Goal: Task Accomplishment & Management: Use online tool/utility

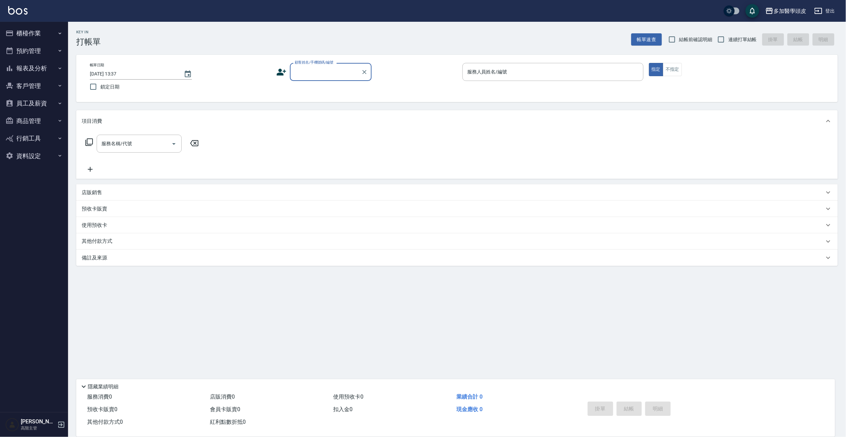
click at [311, 64] on label "顧客姓名/手機號碼/編號" at bounding box center [314, 62] width 39 height 5
click at [311, 66] on input "顧客姓名/手機號碼/編號" at bounding box center [325, 72] width 65 height 12
click at [313, 68] on input "顧客姓名/手機號碼/編號" at bounding box center [325, 72] width 65 height 12
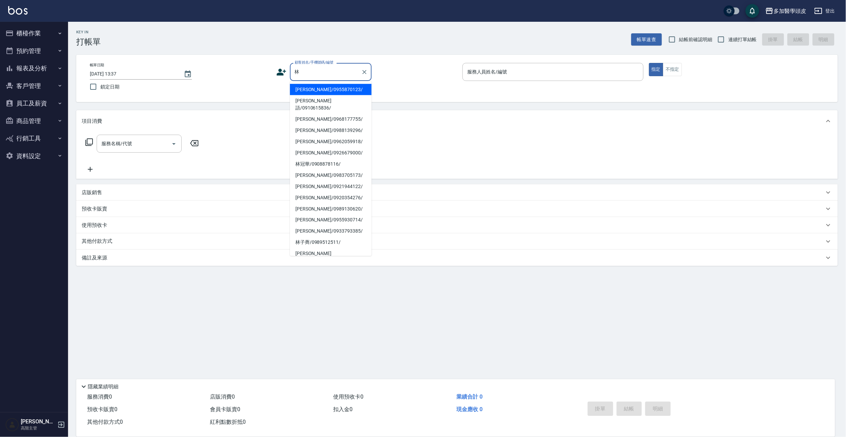
click at [324, 136] on li "林燕/0962059918/" at bounding box center [331, 141] width 82 height 11
type input "林燕/0962059918/"
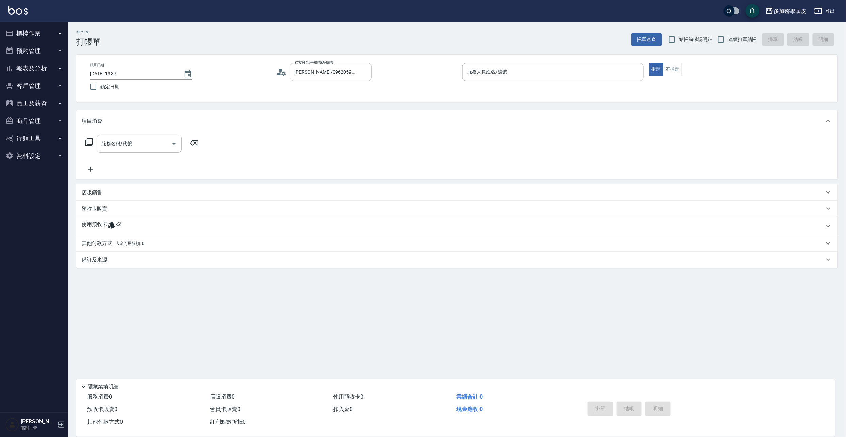
click at [114, 226] on icon at bounding box center [110, 225] width 7 height 6
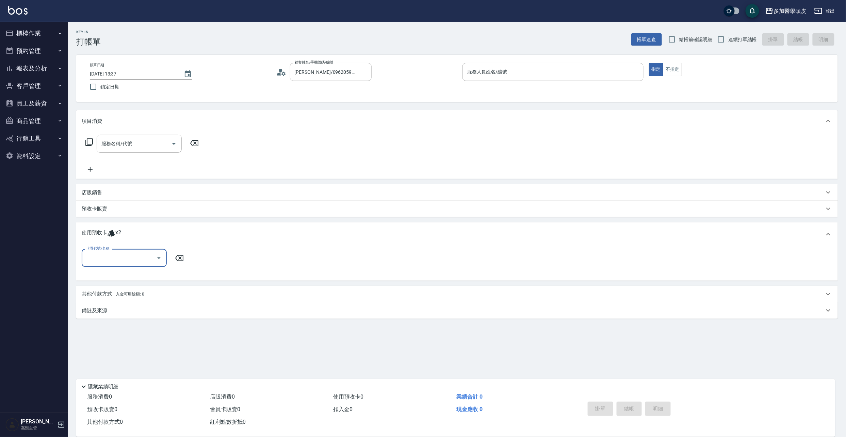
click at [162, 261] on icon "Open" at bounding box center [159, 258] width 8 height 8
click at [34, 30] on button "櫃檯作業" at bounding box center [34, 33] width 63 height 18
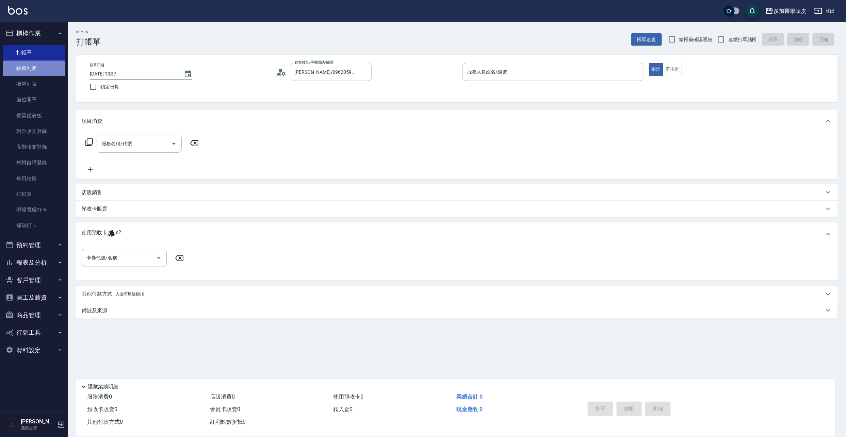
click at [50, 71] on link "帳單列表" at bounding box center [34, 69] width 63 height 16
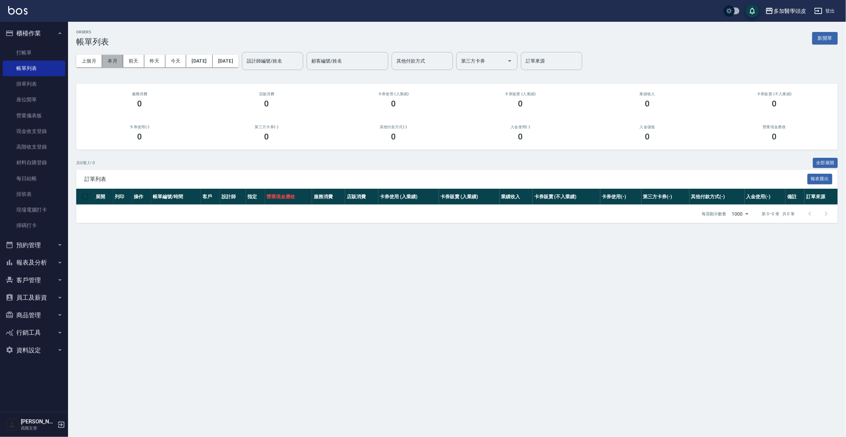
click at [116, 61] on button "本月" at bounding box center [112, 61] width 21 height 13
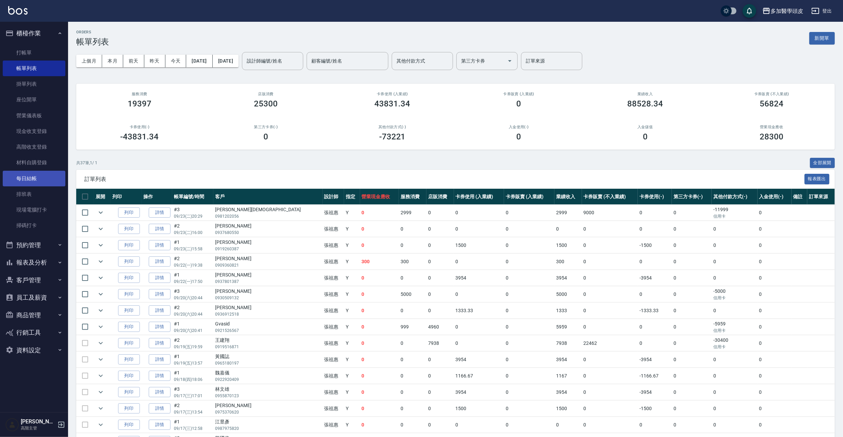
click at [22, 174] on link "每日結帳" at bounding box center [34, 179] width 63 height 16
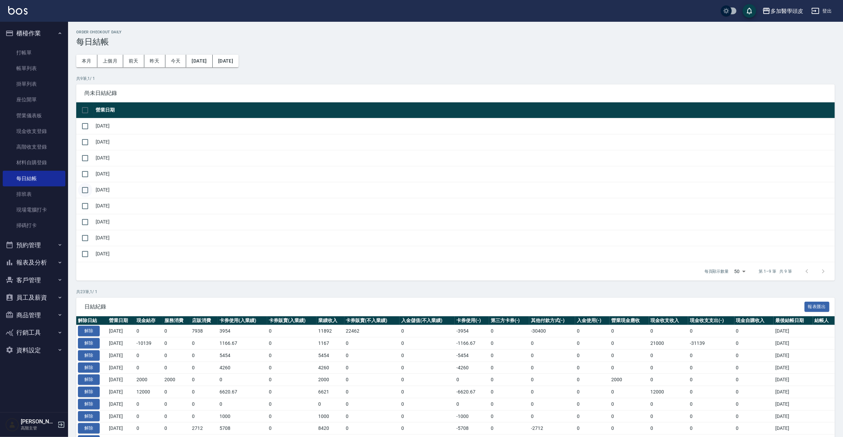
click at [87, 189] on input "checkbox" at bounding box center [85, 190] width 14 height 14
checkbox input "true"
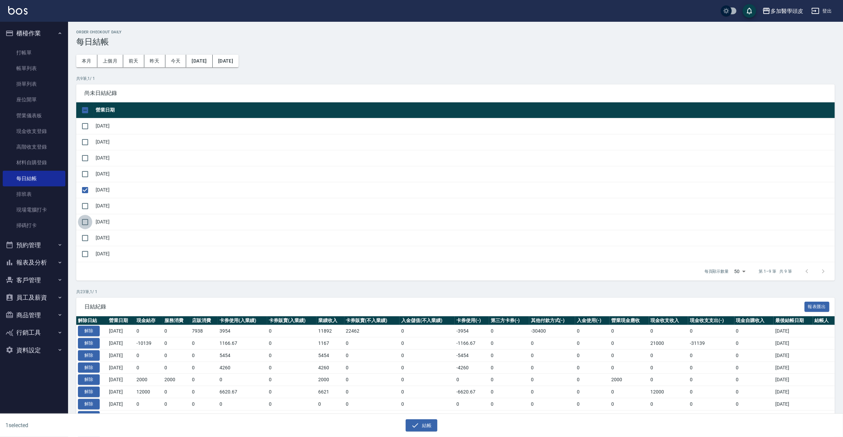
click at [86, 222] on input "checkbox" at bounding box center [85, 222] width 14 height 14
checkbox input "true"
click at [85, 241] on input "checkbox" at bounding box center [85, 238] width 14 height 14
checkbox input "true"
drag, startPoint x: 86, startPoint y: 256, endPoint x: 97, endPoint y: 266, distance: 15.2
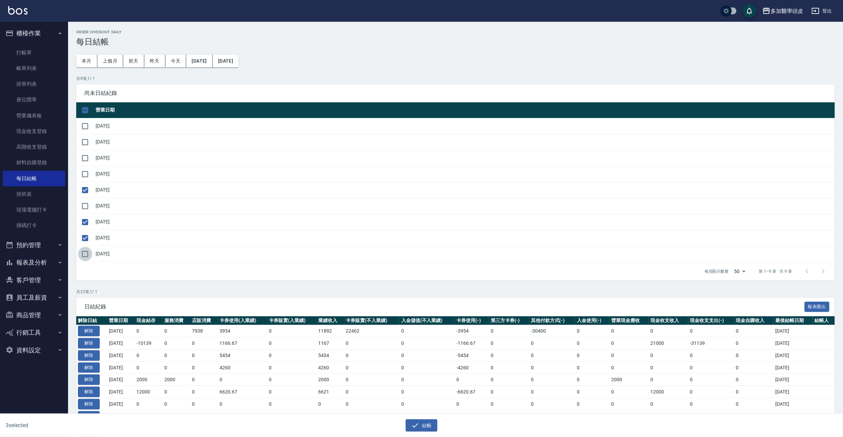
click at [85, 256] on input "checkbox" at bounding box center [85, 254] width 14 height 14
click at [84, 256] on input "checkbox" at bounding box center [85, 254] width 14 height 14
checkbox input "false"
click at [429, 423] on button "結帳" at bounding box center [421, 425] width 32 height 13
click at [394, 27] on button "確定" at bounding box center [397, 27] width 22 height 11
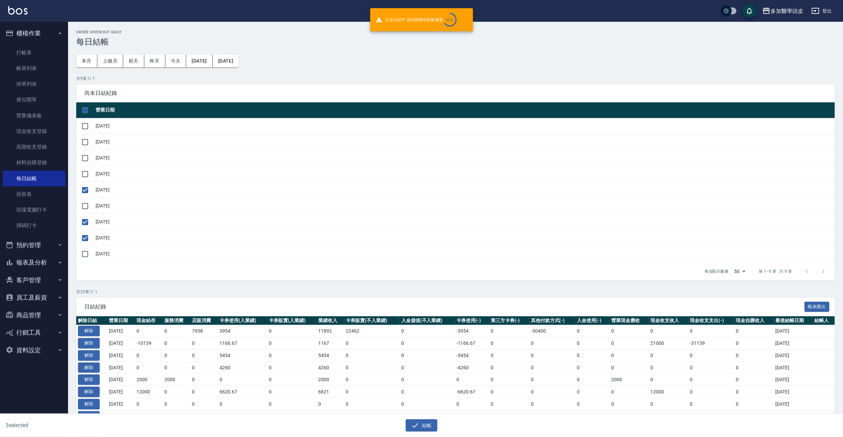
checkbox input "false"
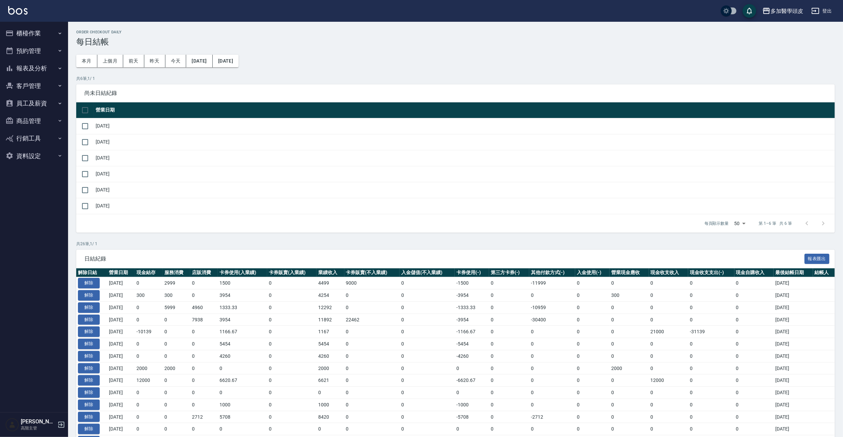
click at [29, 33] on button "櫃檯作業" at bounding box center [34, 33] width 63 height 18
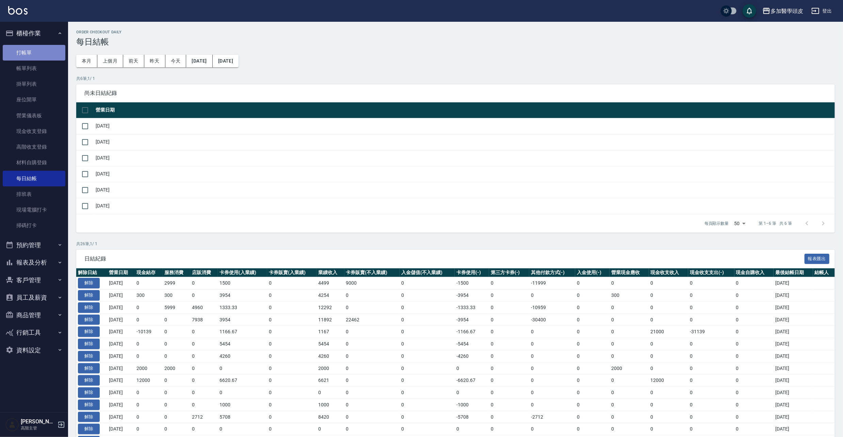
click at [37, 54] on link "打帳單" at bounding box center [34, 53] width 63 height 16
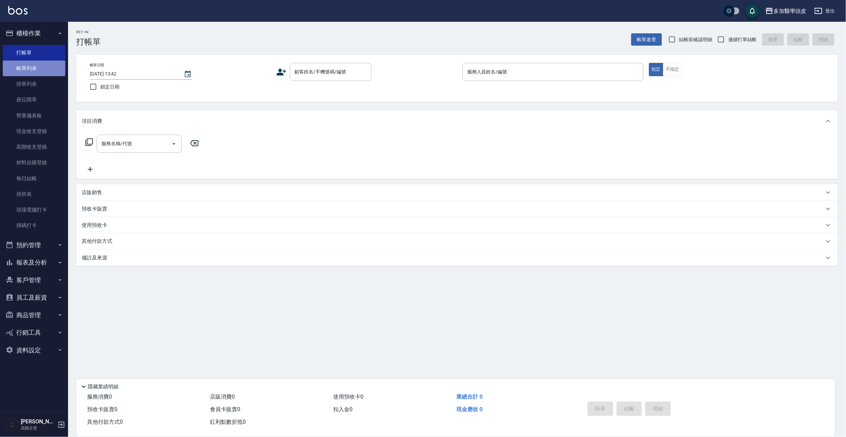
click at [27, 72] on link "帳單列表" at bounding box center [34, 69] width 63 height 16
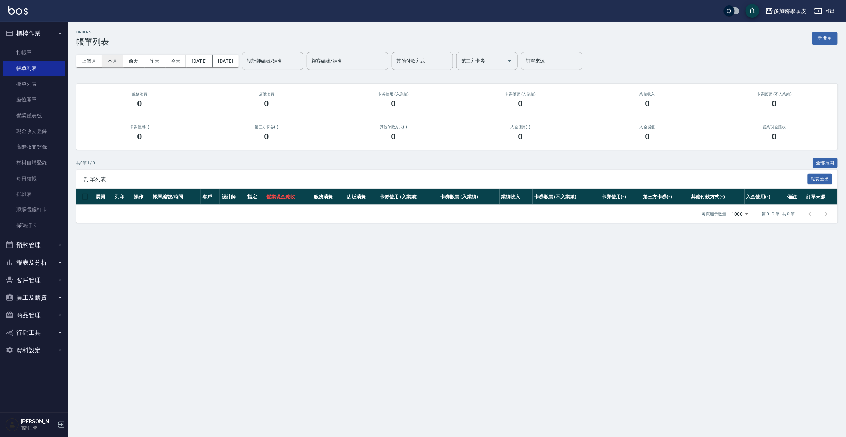
click at [104, 61] on button "本月" at bounding box center [112, 61] width 21 height 13
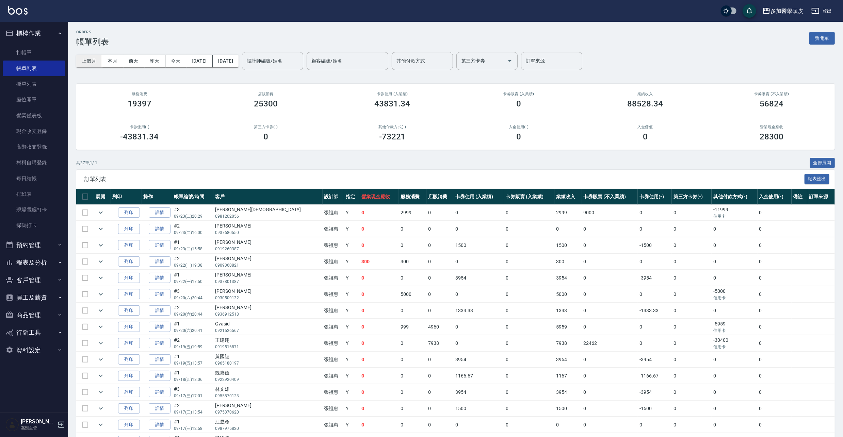
click at [96, 62] on button "上個月" at bounding box center [89, 61] width 26 height 13
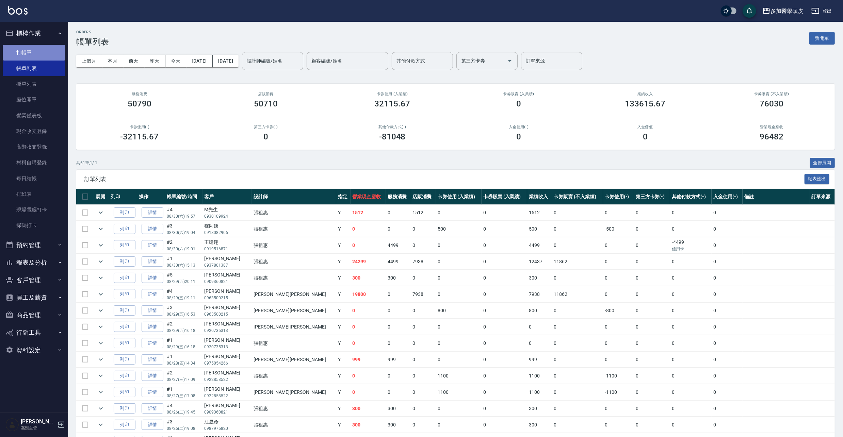
click at [43, 50] on link "打帳單" at bounding box center [34, 53] width 63 height 16
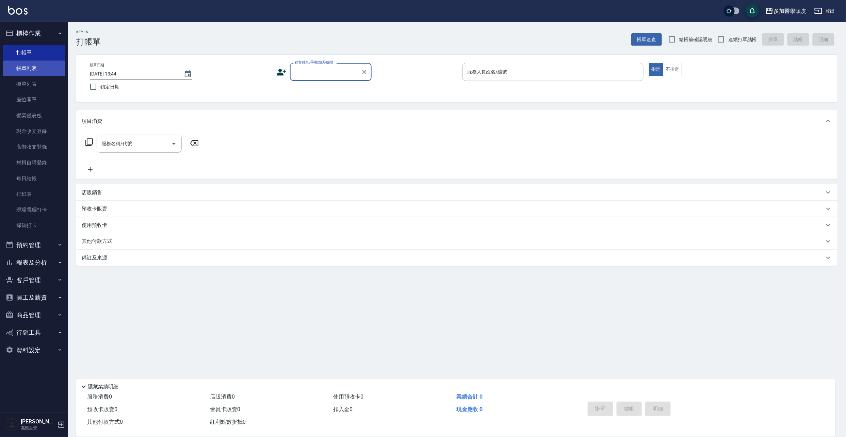
click at [37, 70] on link "帳單列表" at bounding box center [34, 69] width 63 height 16
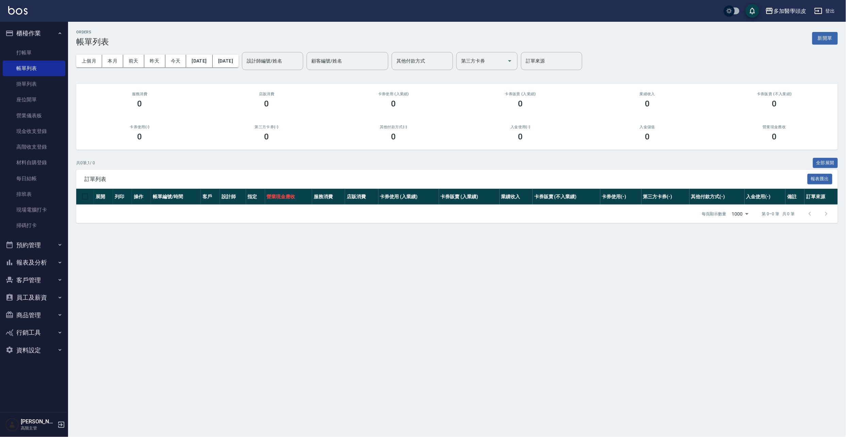
click at [105, 70] on div "上個月 本月 [DATE] [DATE] [DATE] [DATE] [DATE] 設計師編號/姓名 設計師編號/姓名 顧客編號/姓名 顧客編號/姓名 其他付…" at bounding box center [456, 61] width 761 height 29
click at [106, 63] on button "本月" at bounding box center [112, 61] width 21 height 13
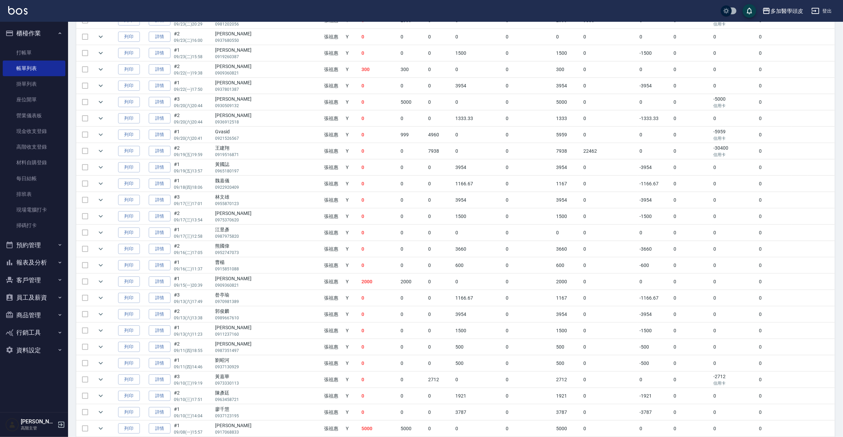
scroll to position [227, 0]
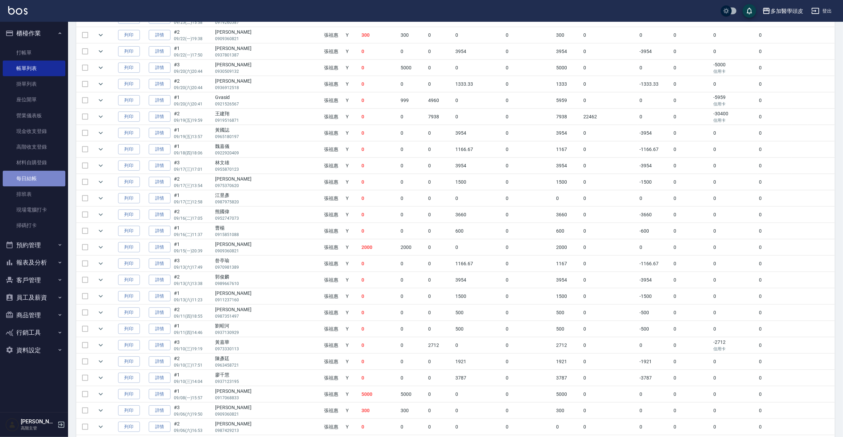
click at [43, 171] on link "每日結帳" at bounding box center [34, 179] width 63 height 16
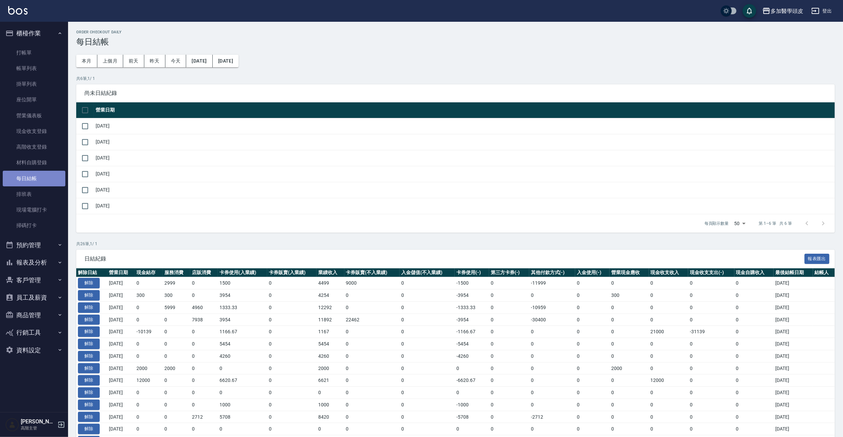
click at [44, 174] on link "每日結帳" at bounding box center [34, 179] width 63 height 16
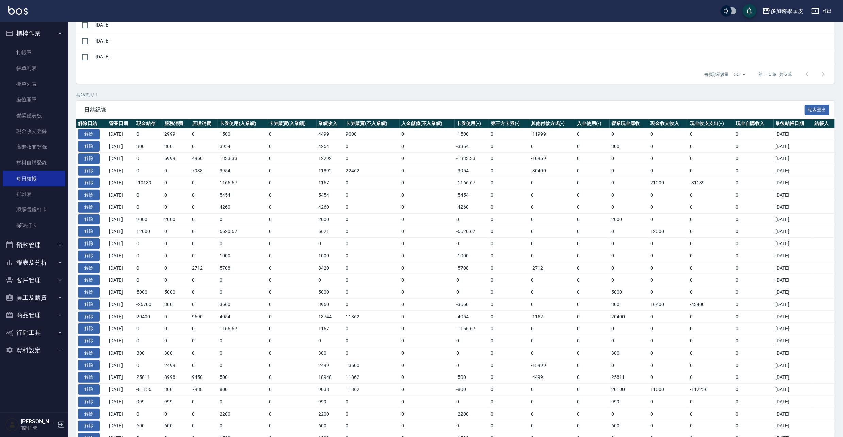
scroll to position [196, 0]
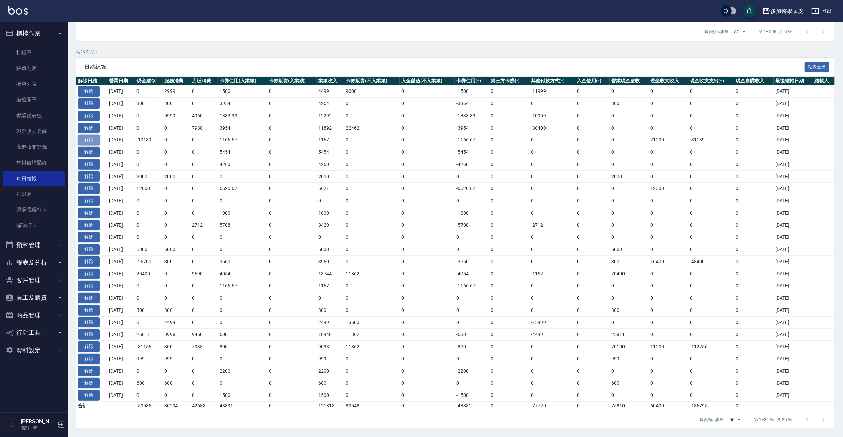
click at [89, 136] on button "解除" at bounding box center [89, 140] width 22 height 11
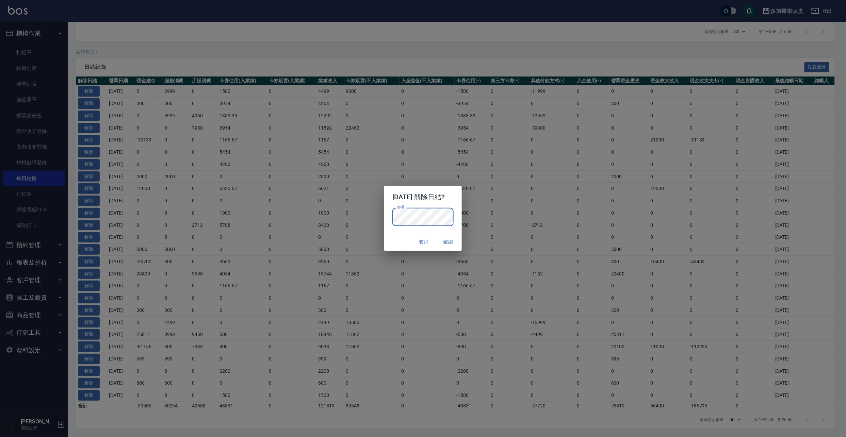
click at [455, 241] on button "確認" at bounding box center [448, 242] width 22 height 13
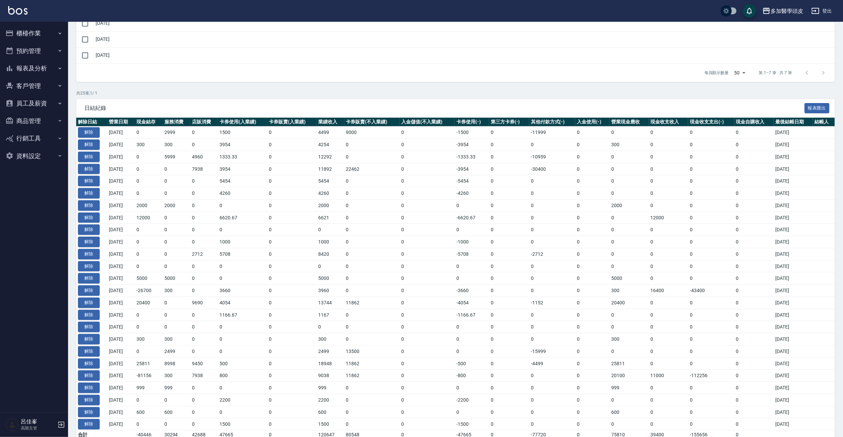
scroll to position [60, 0]
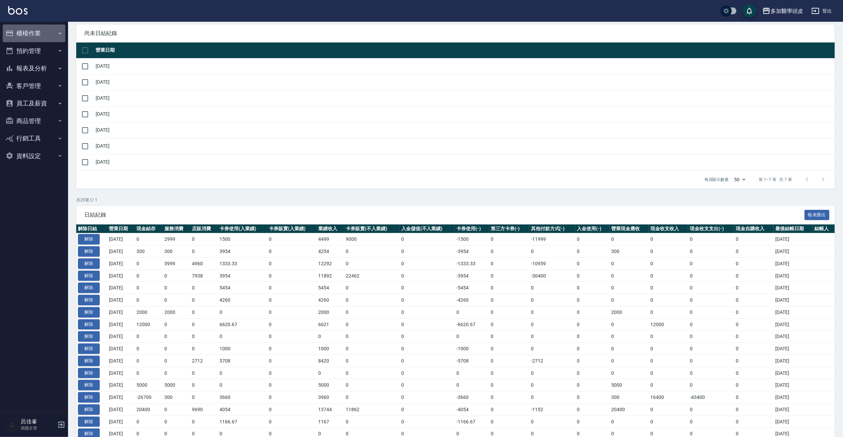
click at [29, 29] on button "櫃檯作業" at bounding box center [34, 33] width 63 height 18
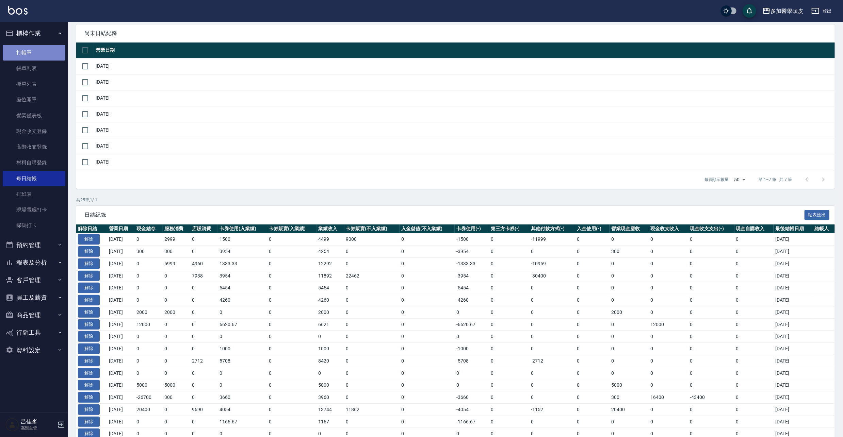
click at [34, 52] on link "打帳單" at bounding box center [34, 53] width 63 height 16
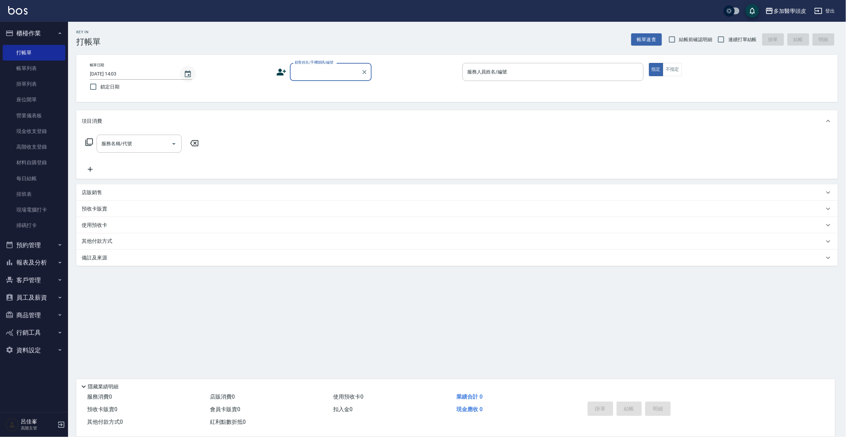
click at [189, 72] on icon "Choose date, selected date is 2025-09-24" at bounding box center [188, 73] width 6 height 7
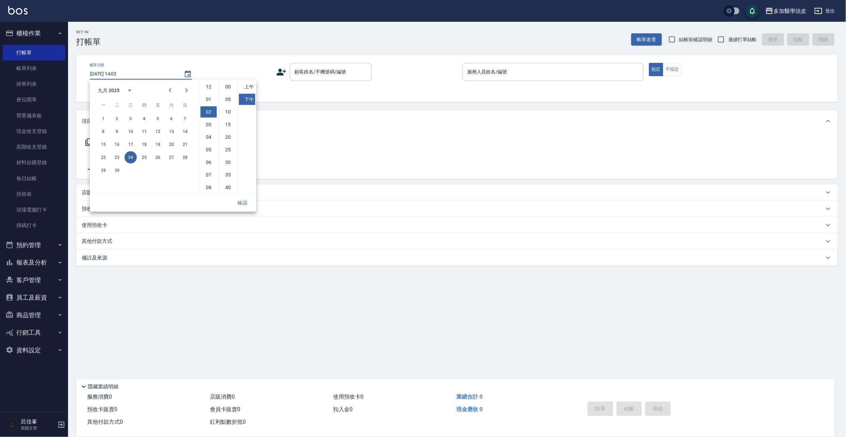
scroll to position [25, 0]
click at [146, 145] on button "18" at bounding box center [144, 144] width 12 height 12
type input "2025/09/18 14:03"
click at [243, 201] on button "確認" at bounding box center [243, 203] width 22 height 13
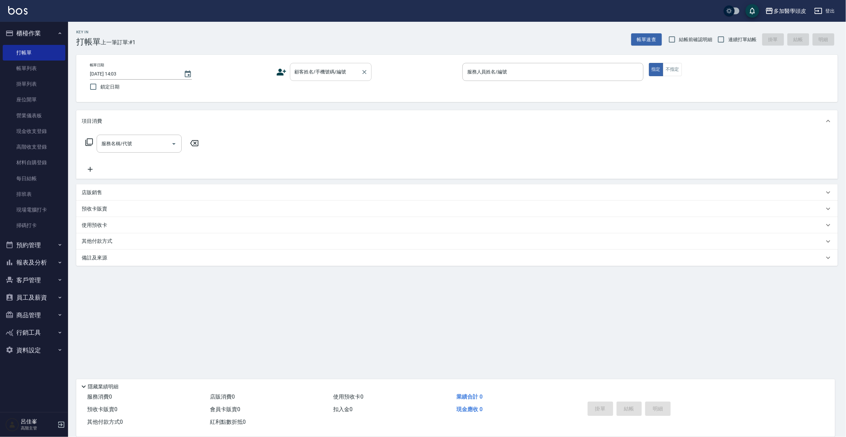
click at [352, 75] on input "顧客姓名/手機號碼/編號" at bounding box center [325, 72] width 65 height 12
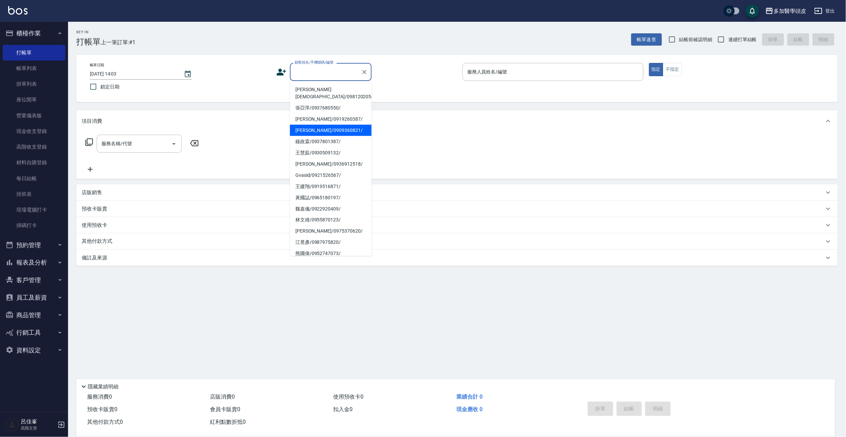
click at [321, 125] on li "邱志偉/0909360821/" at bounding box center [331, 130] width 82 height 11
type input "邱志偉/0909360821/"
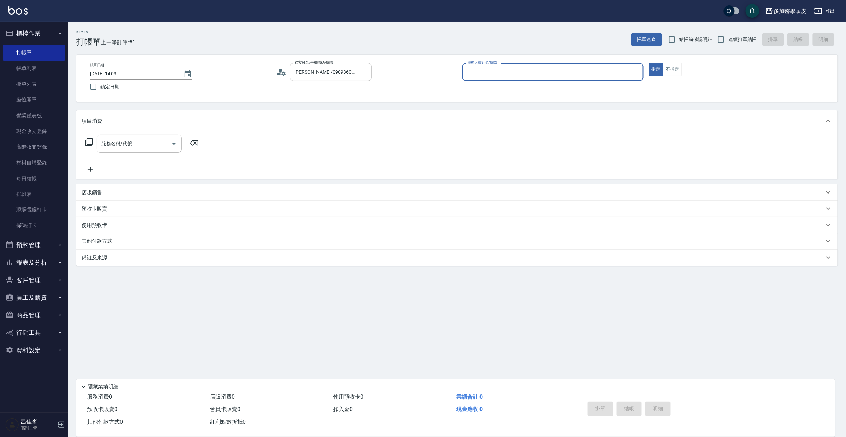
type input "張祖惠(無代號)"
click at [176, 145] on icon "Open" at bounding box center [174, 144] width 8 height 8
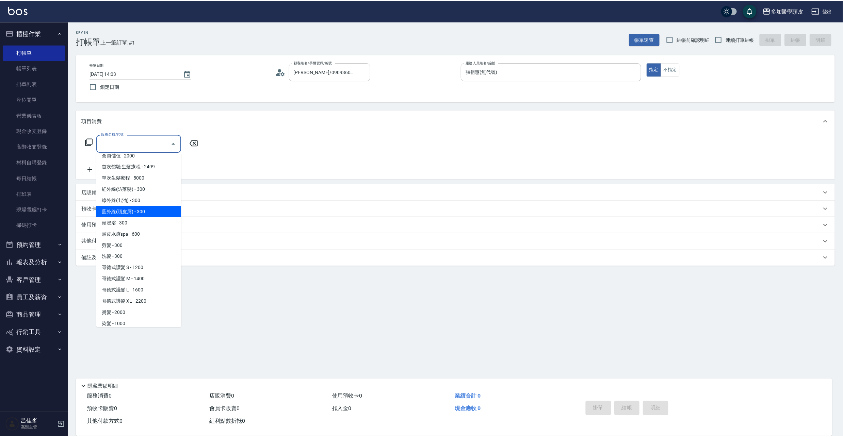
scroll to position [44, 0]
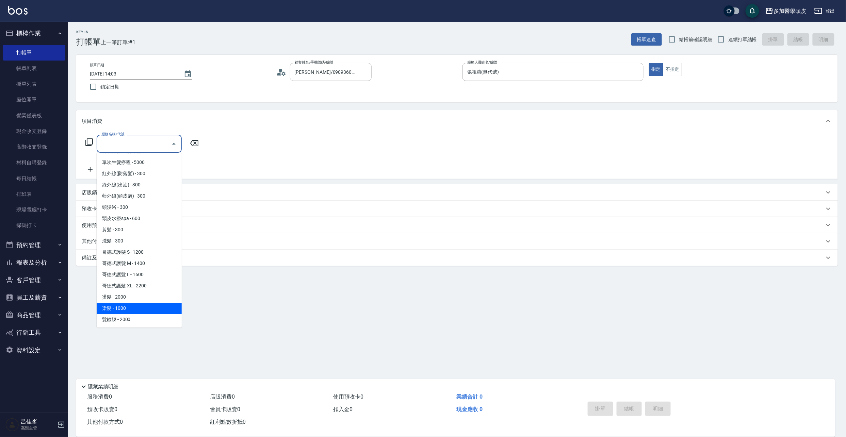
click at [120, 303] on span "染髮 - 1000" at bounding box center [139, 308] width 85 height 11
type input "染髮(D008)"
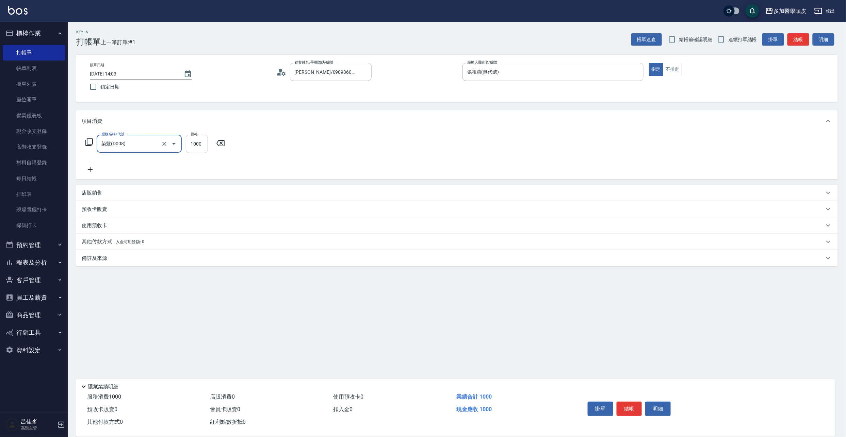
click at [203, 144] on input "1000" at bounding box center [197, 144] width 22 height 18
type input "2000"
click at [630, 404] on button "結帳" at bounding box center [629, 409] width 26 height 14
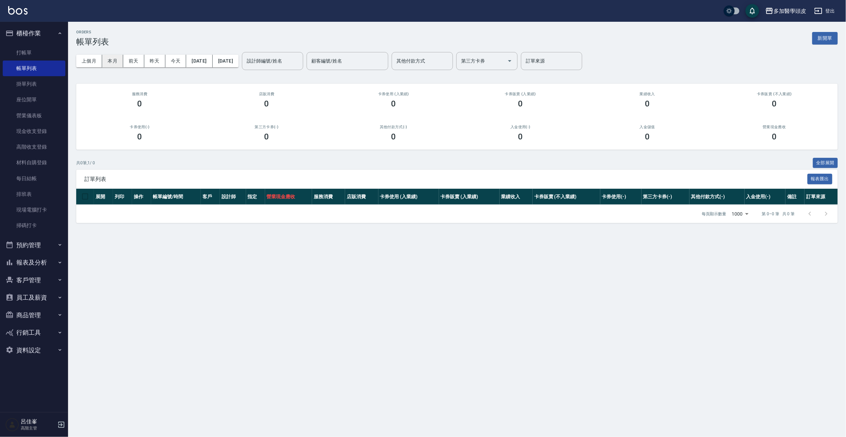
click at [116, 63] on button "本月" at bounding box center [112, 61] width 21 height 13
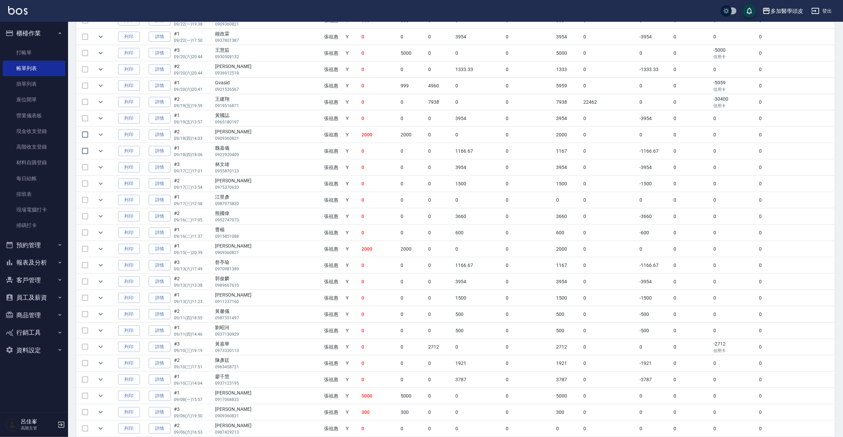
scroll to position [227, 0]
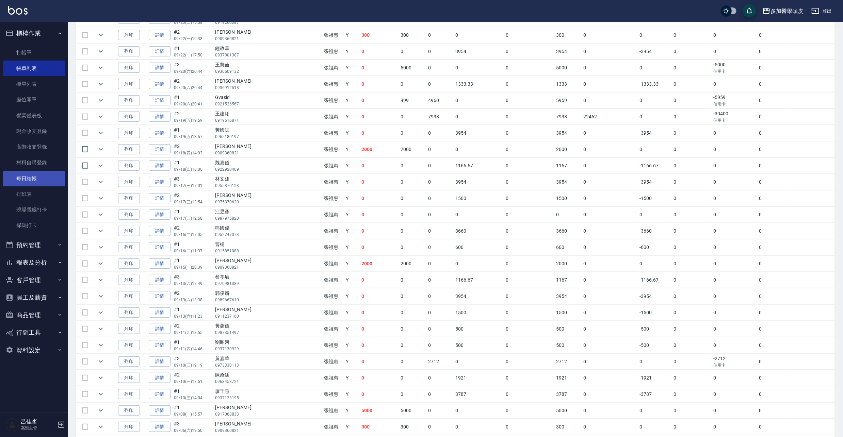
click at [32, 174] on link "每日結帳" at bounding box center [34, 179] width 63 height 16
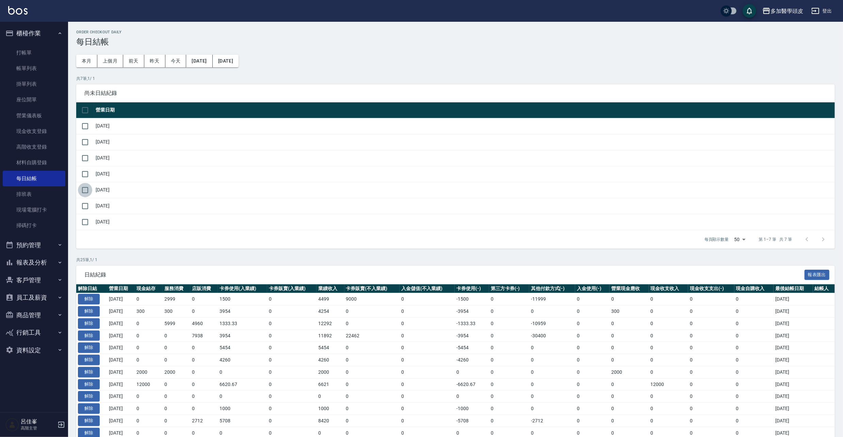
click at [86, 191] on input "checkbox" at bounding box center [85, 190] width 14 height 14
click at [419, 428] on button "結帳" at bounding box center [421, 425] width 32 height 13
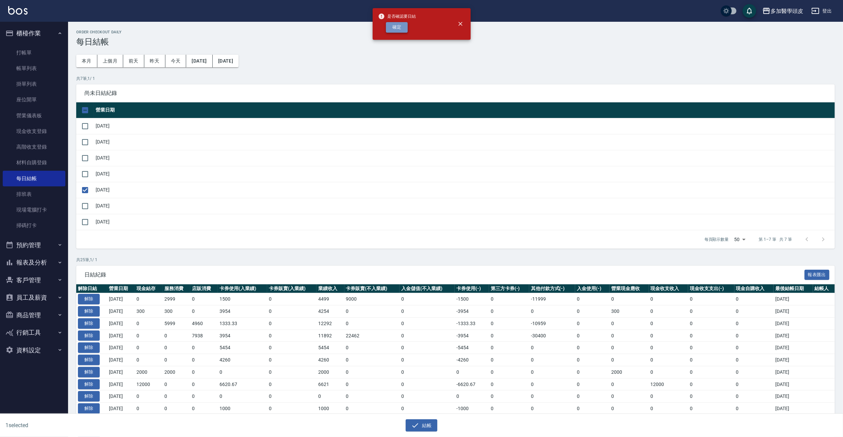
click at [402, 25] on button "確定" at bounding box center [397, 27] width 22 height 11
checkbox input "false"
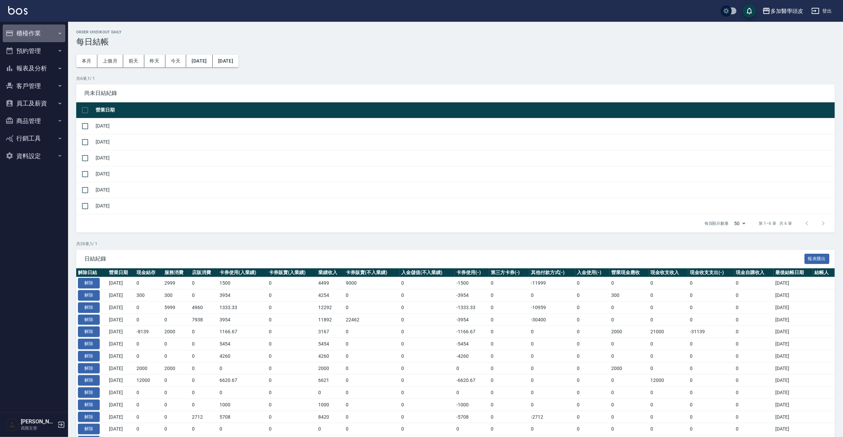
click at [44, 33] on button "櫃檯作業" at bounding box center [34, 33] width 63 height 18
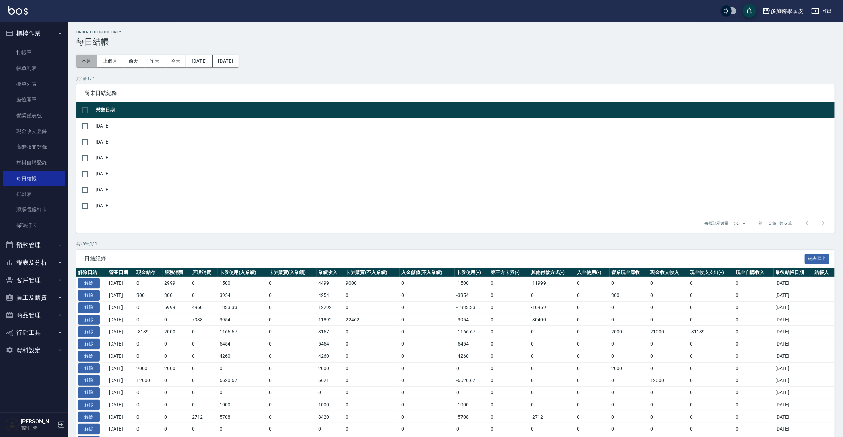
click at [88, 59] on button "本月" at bounding box center [86, 61] width 21 height 13
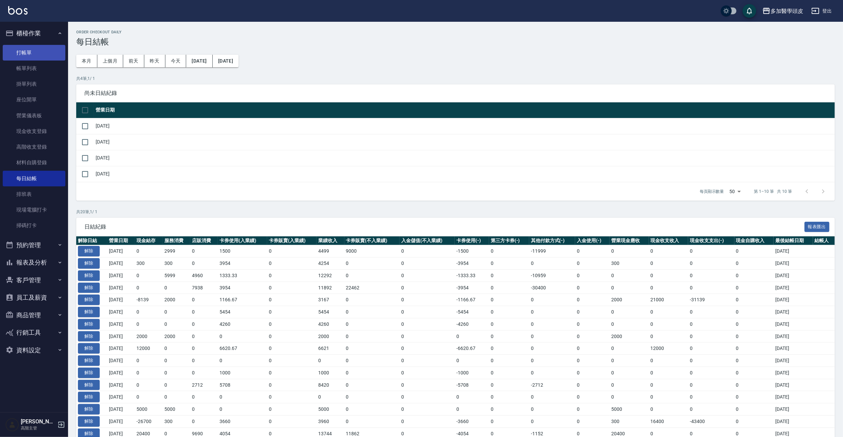
click at [28, 54] on link "打帳單" at bounding box center [34, 53] width 63 height 16
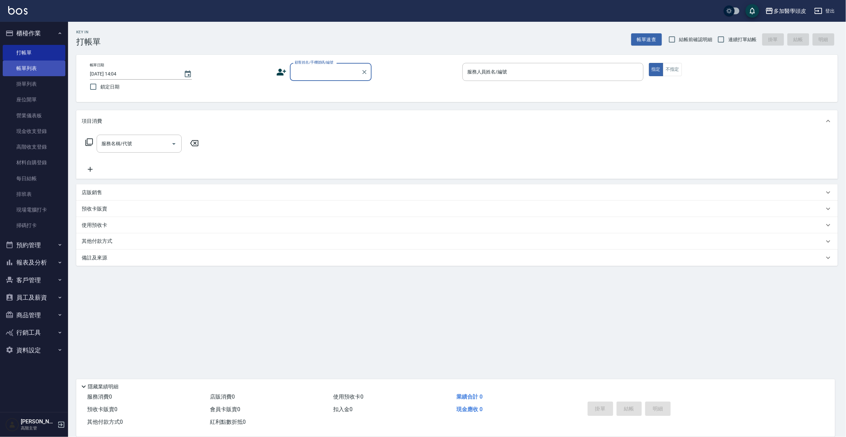
click at [60, 71] on link "帳單列表" at bounding box center [34, 69] width 63 height 16
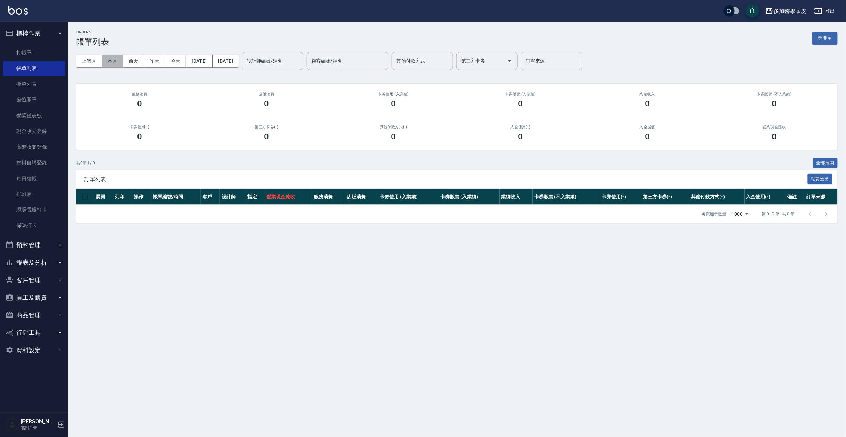
click at [111, 62] on button "本月" at bounding box center [112, 61] width 21 height 13
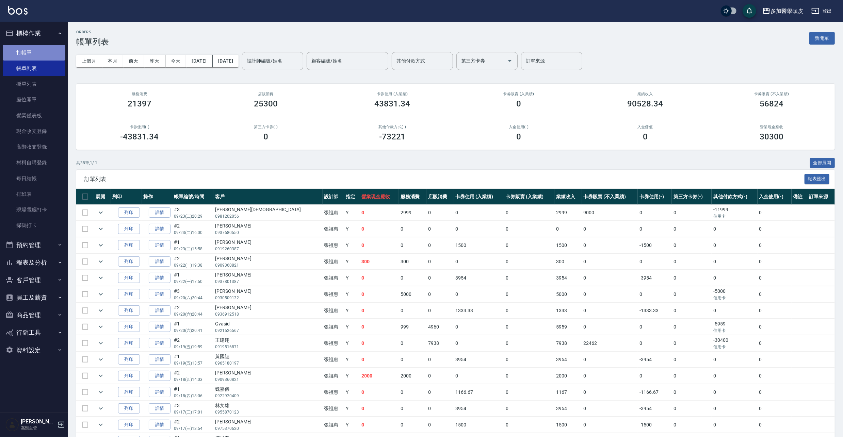
click at [40, 51] on link "打帳單" at bounding box center [34, 53] width 63 height 16
